Goal: Information Seeking & Learning: Learn about a topic

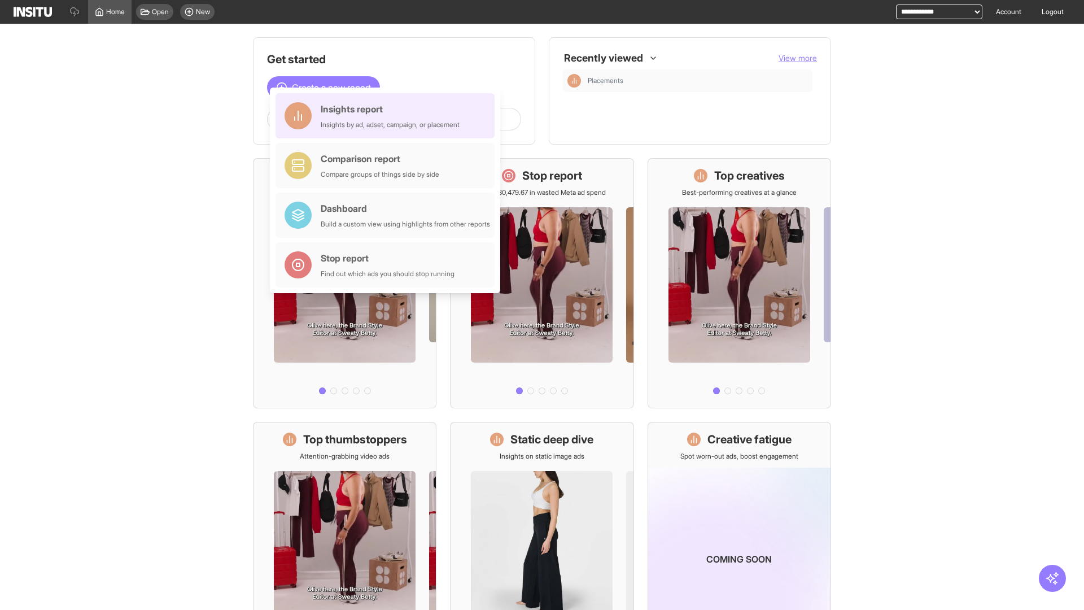
click at [388, 116] on div "Insights report Insights by ad, adset, campaign, or placement" at bounding box center [390, 115] width 139 height 27
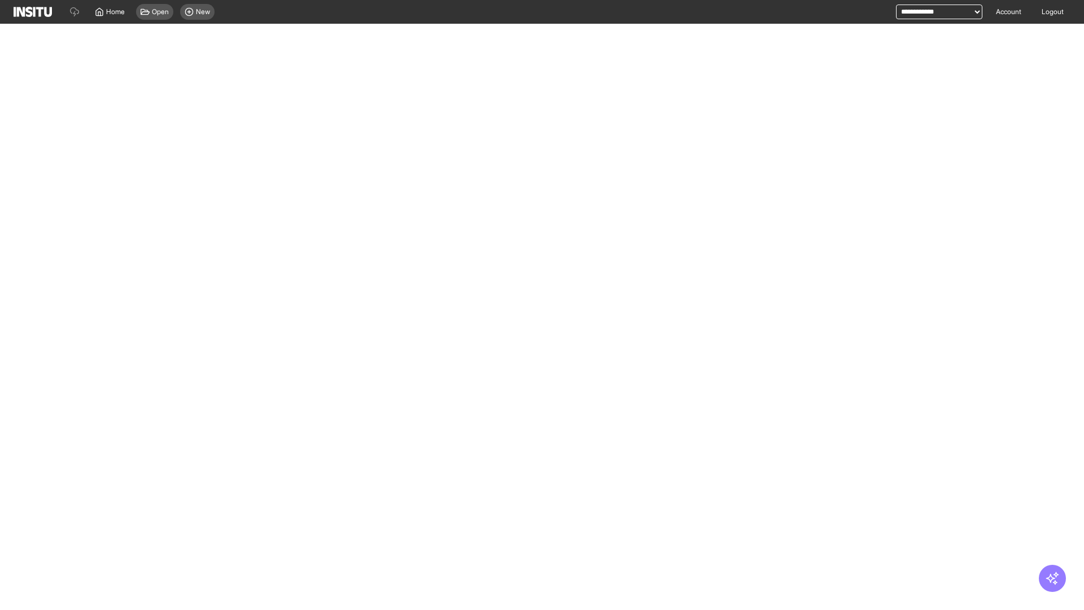
select select "**"
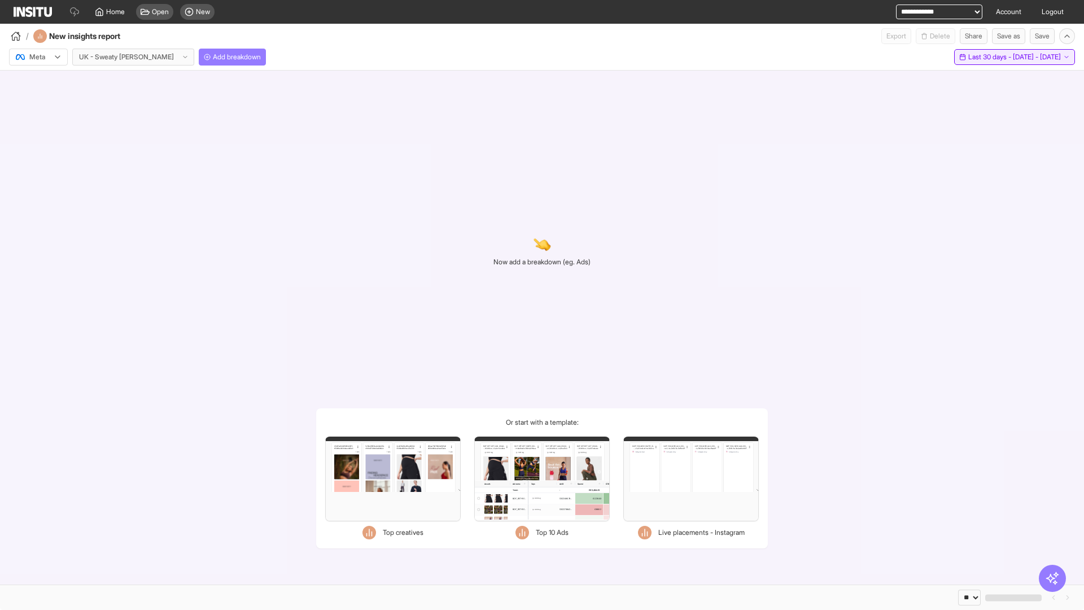
click at [988, 57] on span "Last 30 days - [DATE] - [DATE]" at bounding box center [1015, 57] width 93 height 9
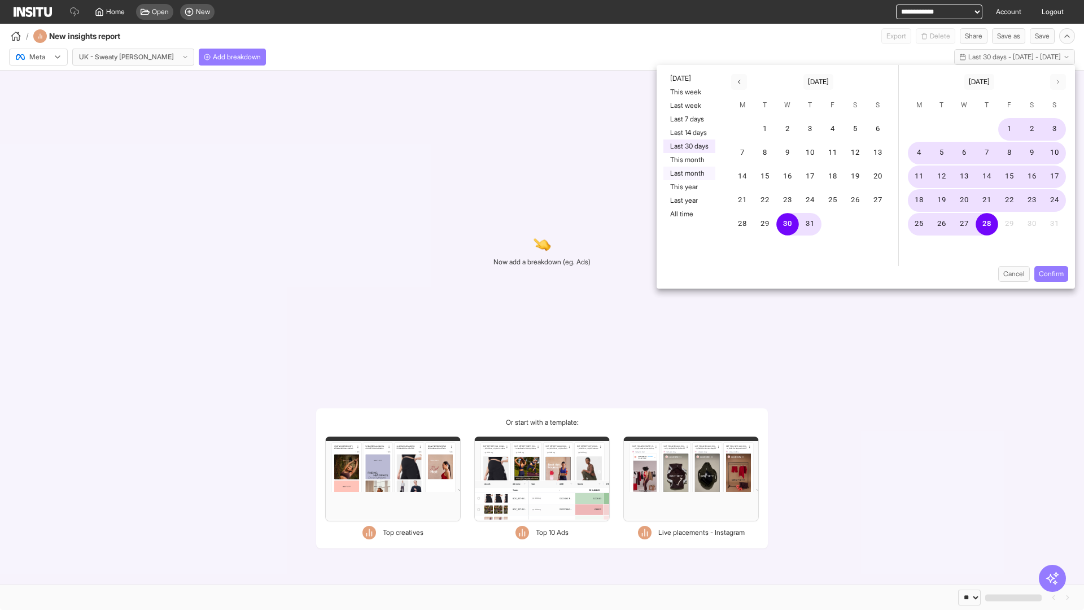
click at [689, 173] on button "Last month" at bounding box center [690, 174] width 52 height 14
